Goal: Task Accomplishment & Management: Complete application form

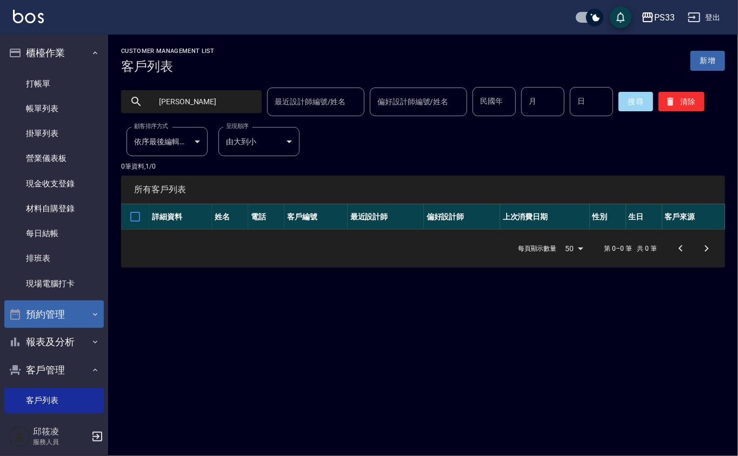
scroll to position [72, 0]
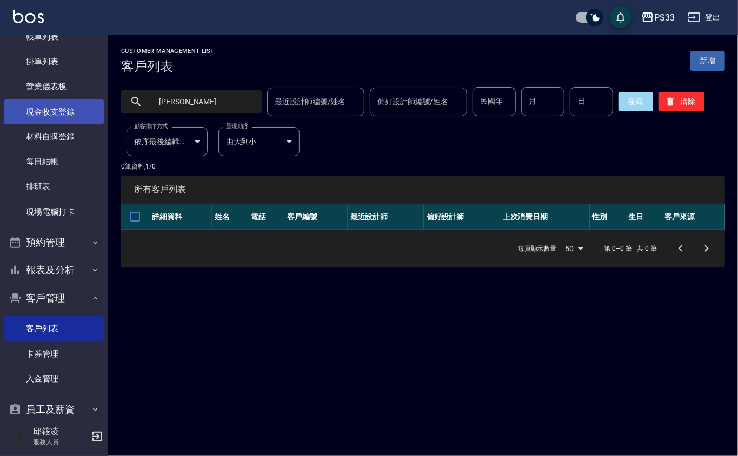
click at [39, 112] on link "現金收支登錄" at bounding box center [53, 111] width 99 height 25
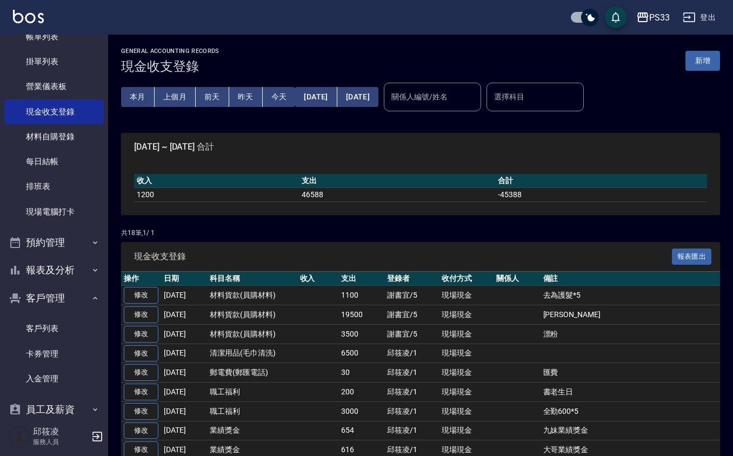
click at [708, 65] on button "新增" at bounding box center [702, 61] width 35 height 20
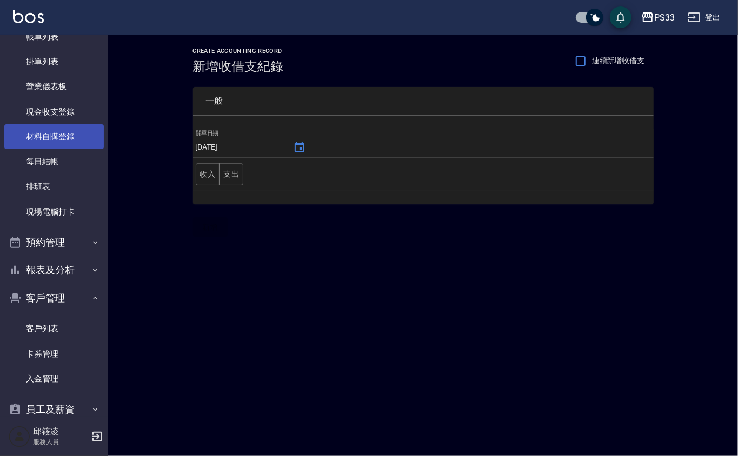
click at [56, 139] on link "材料自購登錄" at bounding box center [53, 136] width 99 height 25
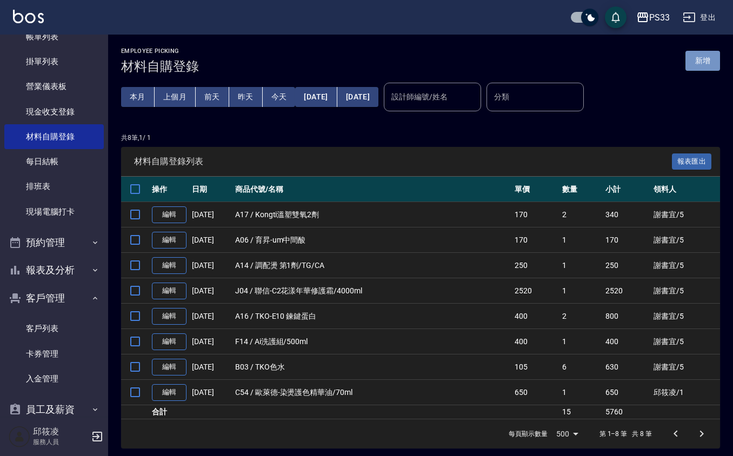
click at [708, 55] on button "新增" at bounding box center [702, 61] width 35 height 20
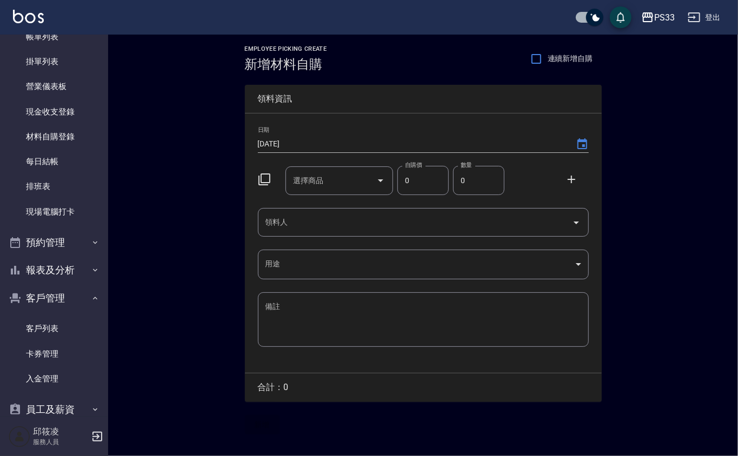
click at [263, 173] on icon at bounding box center [264, 179] width 13 height 13
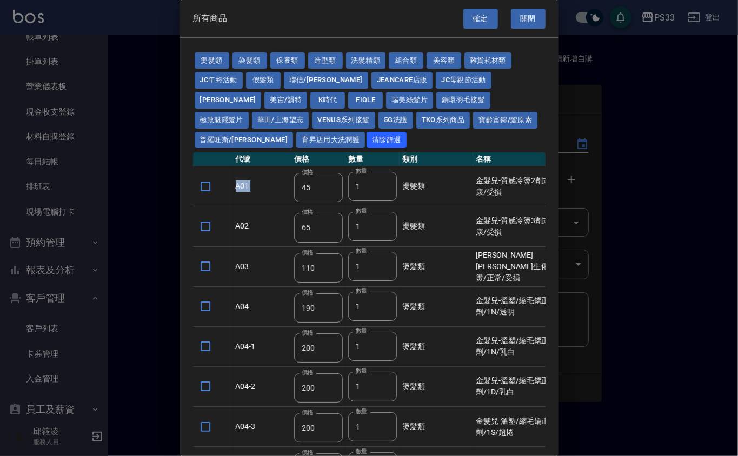
click at [288, 57] on button "保養類" at bounding box center [287, 60] width 35 height 17
type input "150"
type input "200"
type input "60"
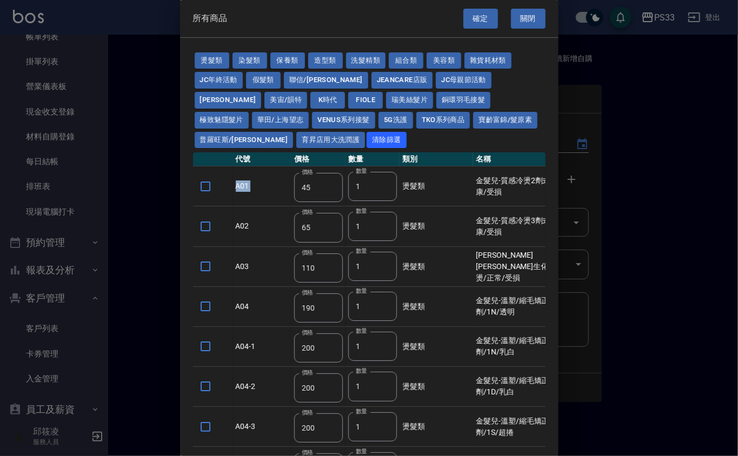
type input "245"
type input "100"
type input "1620"
type input "700"
type input "175"
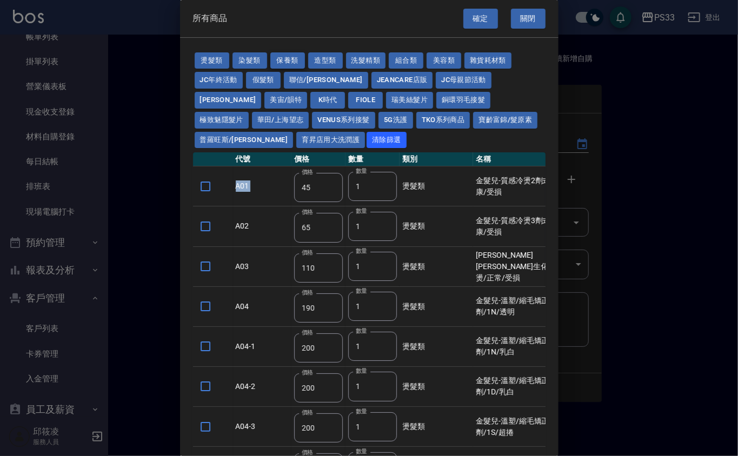
type input "1300"
type input "250"
type input "340"
type input "53"
type input "32"
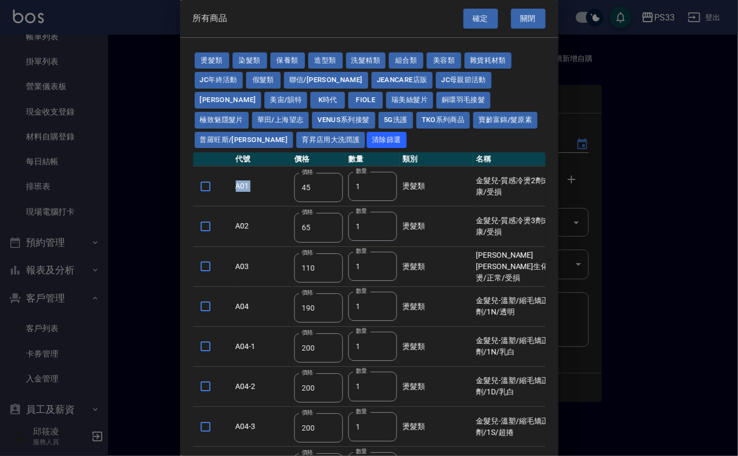
type input "340"
type input "53"
type input "800"
type input "208"
type input "1200"
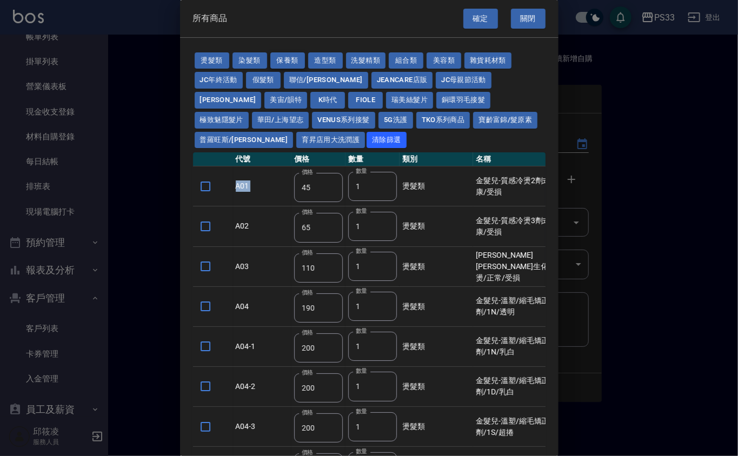
type input "490"
type input "60"
type input "1340"
type input "480"
type input "310"
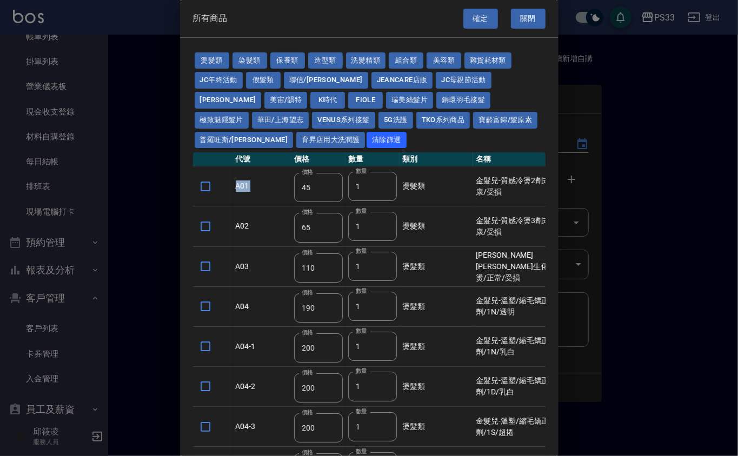
type input "310"
type input "53"
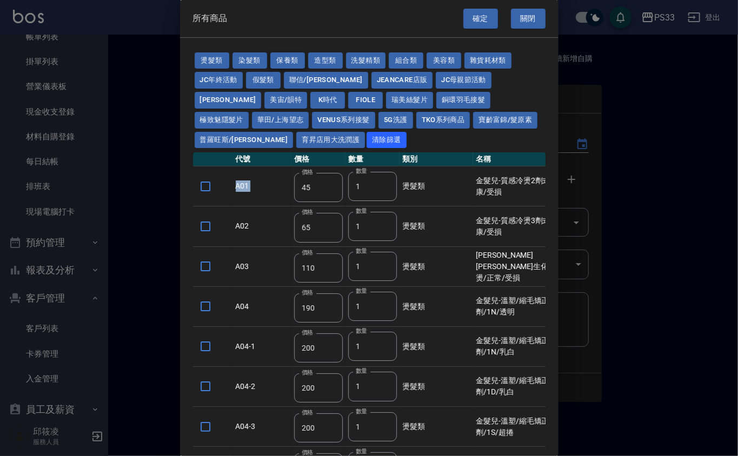
type input "1170"
type input "1300"
type input "70"
type input "1750"
type input "2100"
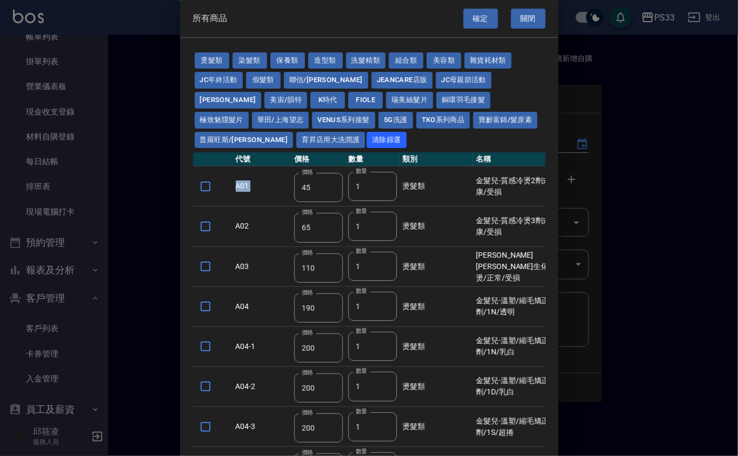
type input "1750"
type input "2100"
type input "1750"
type input "650"
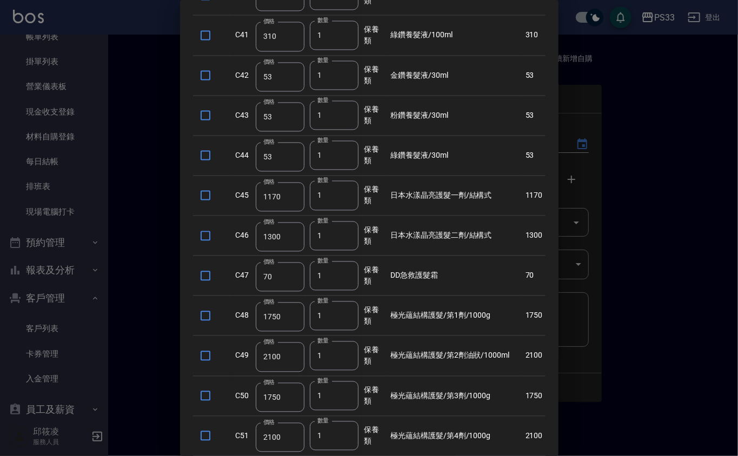
scroll to position [1297, 0]
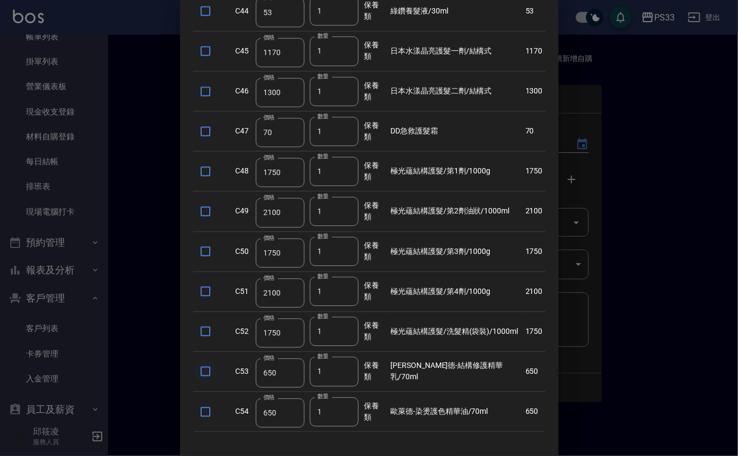
click at [204, 383] on input "checkbox" at bounding box center [205, 371] width 23 height 23
checkbox input "true"
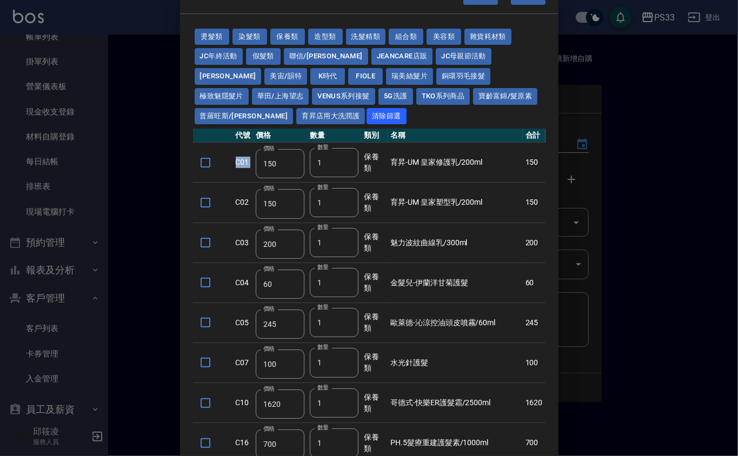
scroll to position [0, 0]
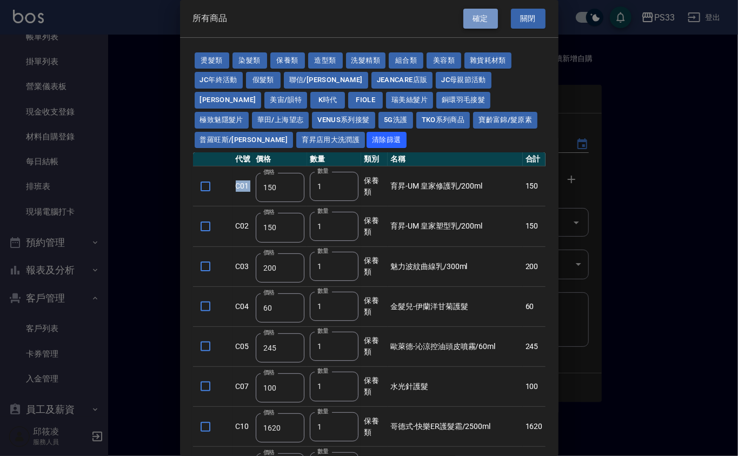
click at [490, 18] on button "確定" at bounding box center [480, 19] width 35 height 20
type input "[PERSON_NAME]德-結構修護精華乳/70ml"
type input "650"
type input "1"
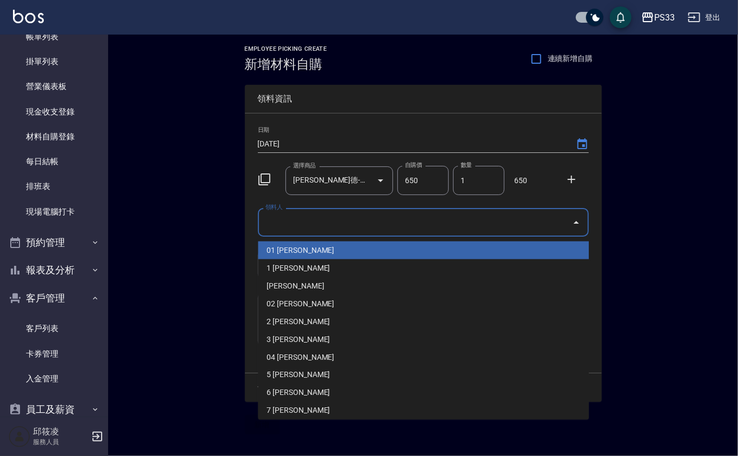
click at [321, 223] on input "領料人" at bounding box center [415, 222] width 305 height 19
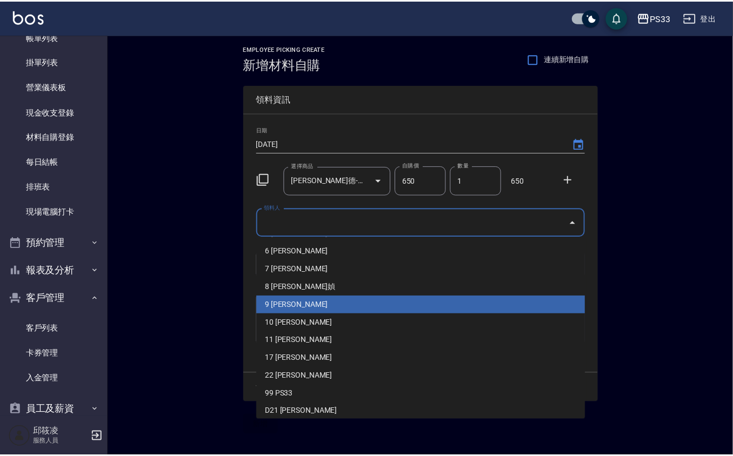
scroll to position [144, 0]
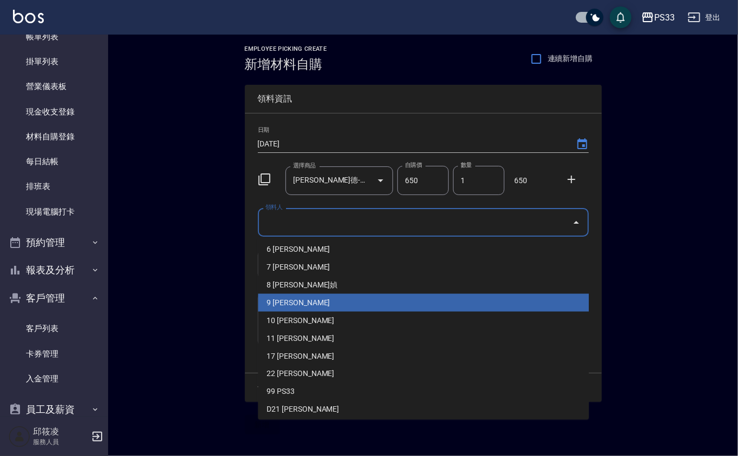
click at [310, 301] on li "9 [PERSON_NAME]" at bounding box center [423, 303] width 331 height 18
type input "許苡軒"
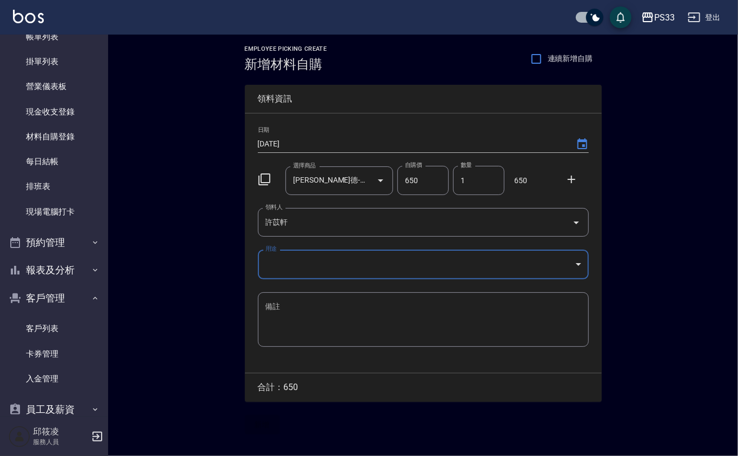
click at [322, 253] on body "PS33 登出 櫃檯作業 打帳單 帳單列表 掛單列表 營業儀表板 現金收支登錄 材料自購登錄 每日結帳 排班表 現場電腦打卡 預約管理 預約管理 單日預約紀錄…" at bounding box center [369, 228] width 738 height 456
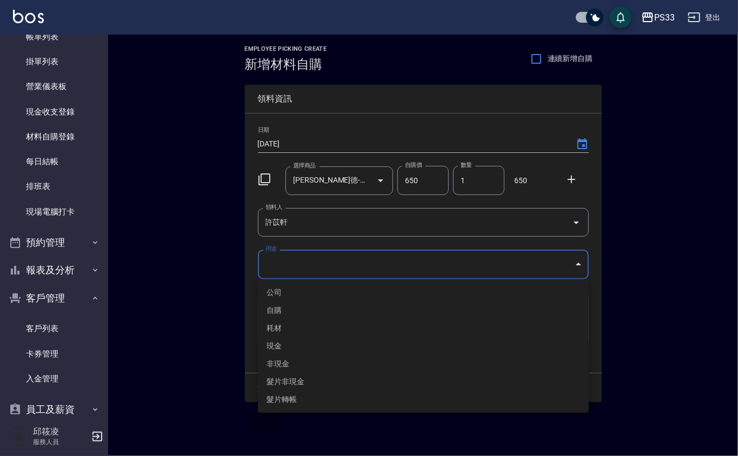
click at [271, 344] on li "現金" at bounding box center [423, 346] width 331 height 18
type input "現金"
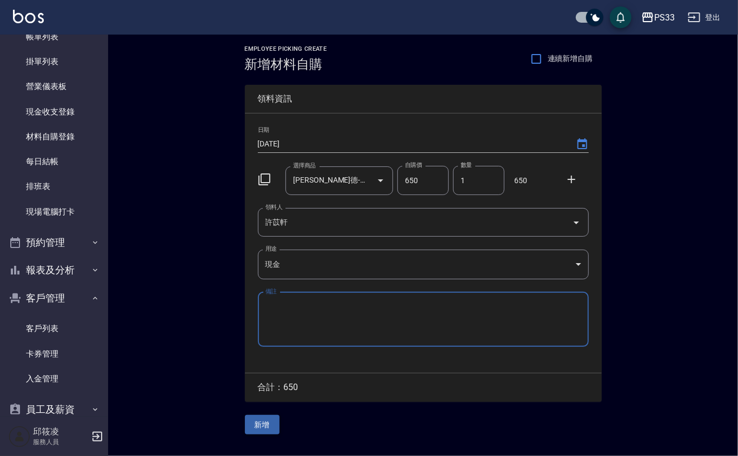
click at [266, 422] on button "新增" at bounding box center [262, 425] width 35 height 20
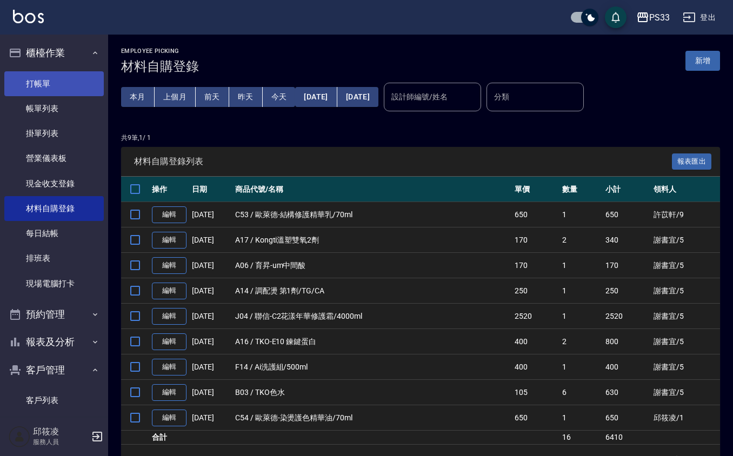
click at [66, 83] on link "打帳單" at bounding box center [53, 83] width 99 height 25
